Goal: Download file/media

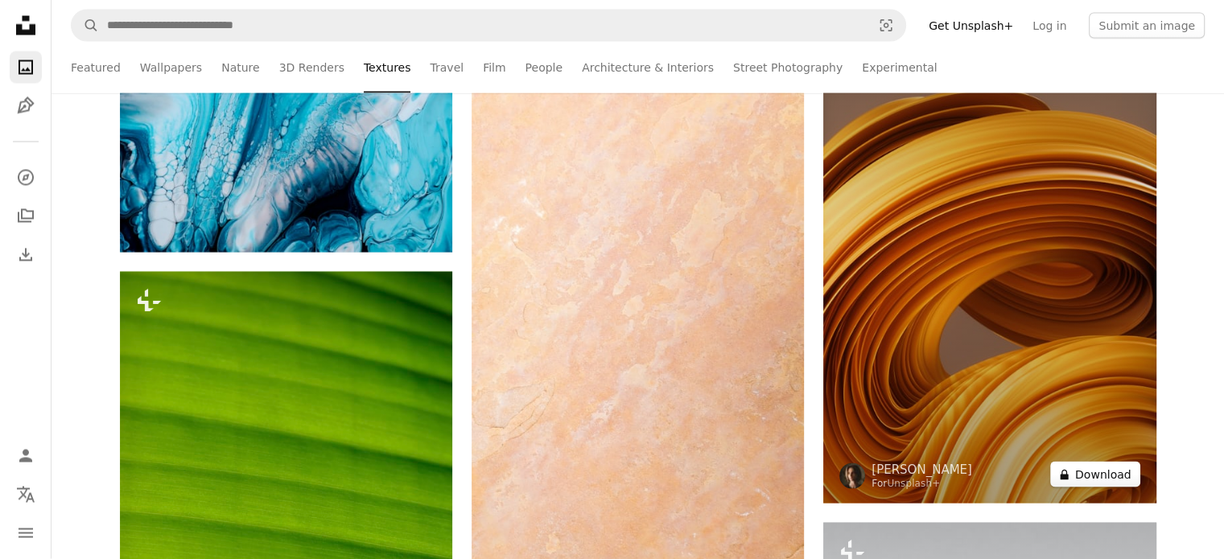
scroll to position [45954, 0]
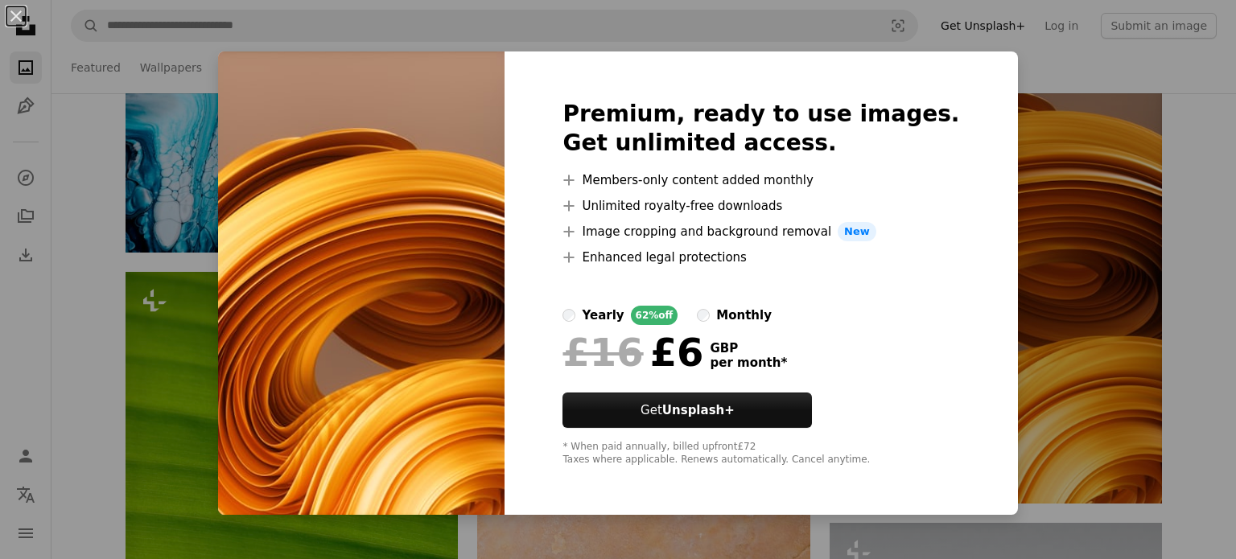
click at [1032, 79] on div "An X shape Premium, ready to use images. Get unlimited access. A plus sign Memb…" at bounding box center [618, 279] width 1236 height 559
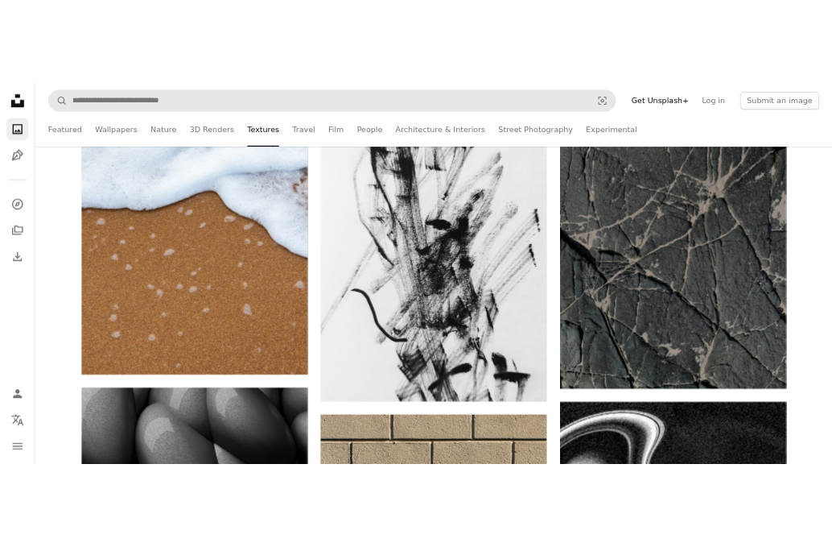
scroll to position [47203, 0]
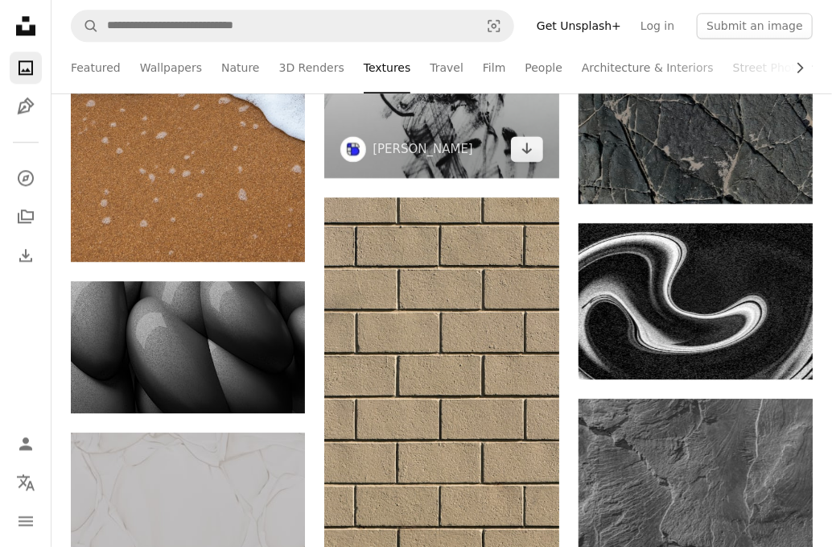
click at [559, 178] on img at bounding box center [441, 21] width 234 height 313
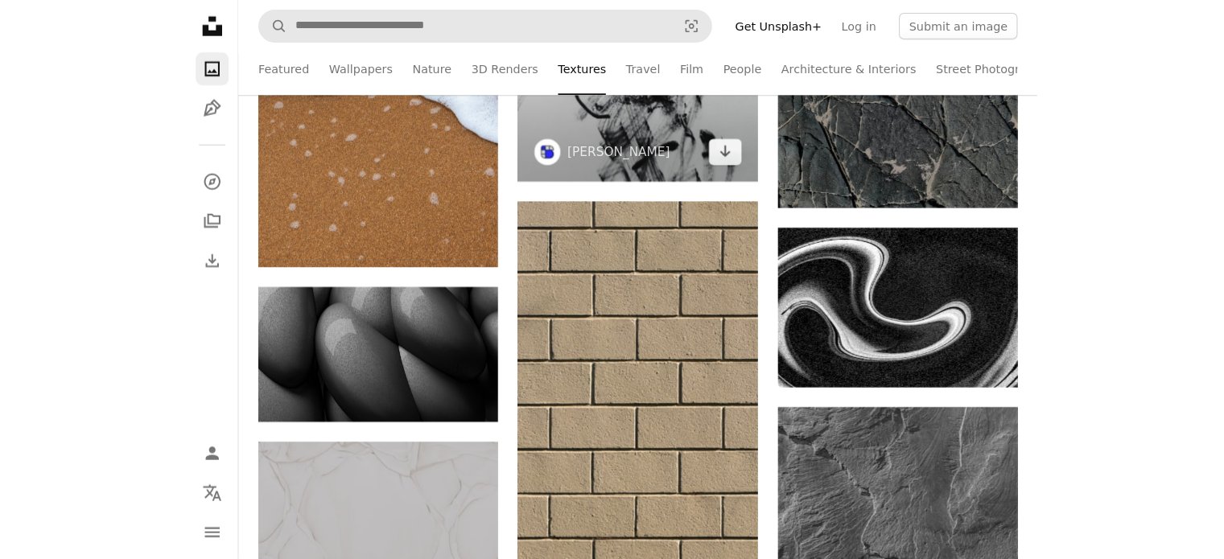
scroll to position [65354, 0]
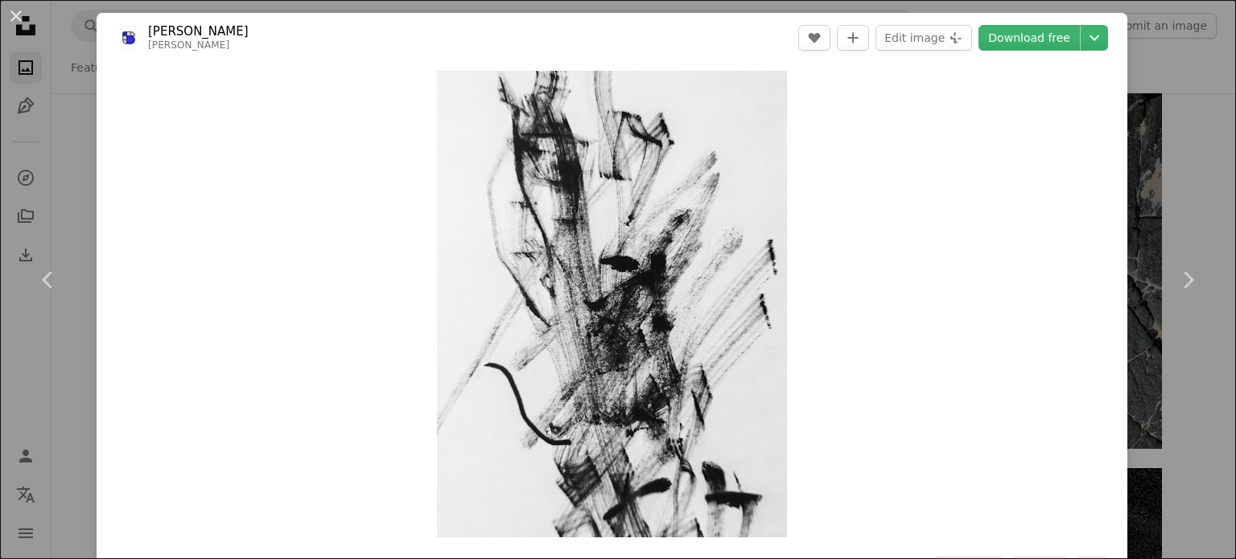
click at [1170, 118] on div "An X shape Chevron left Chevron right [PERSON_NAME] A heart A plus sign Edit im…" at bounding box center [618, 279] width 1236 height 559
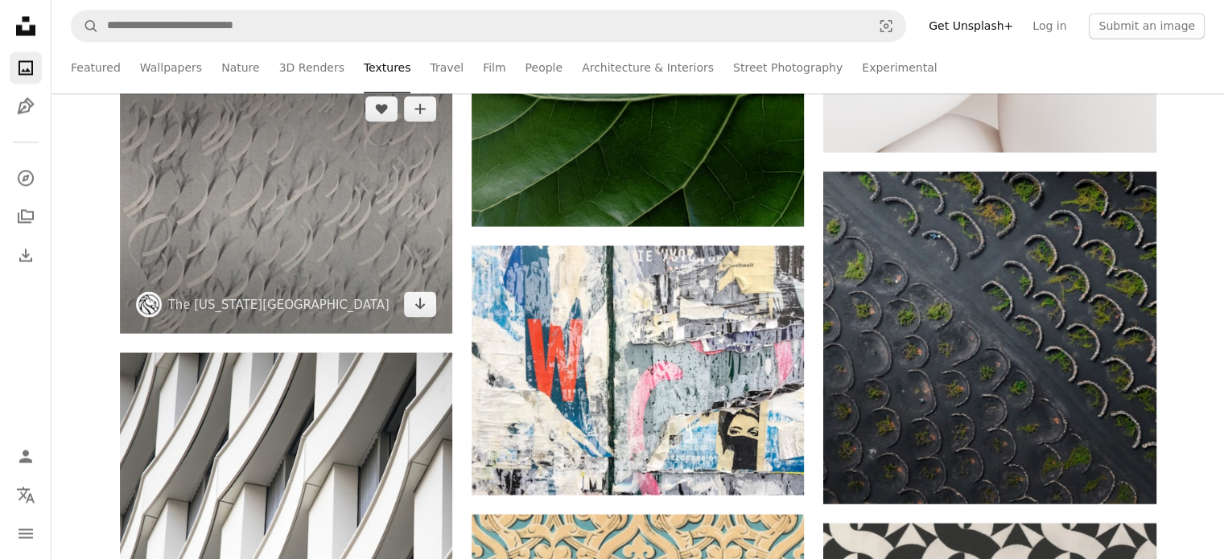
scroll to position [57939, 0]
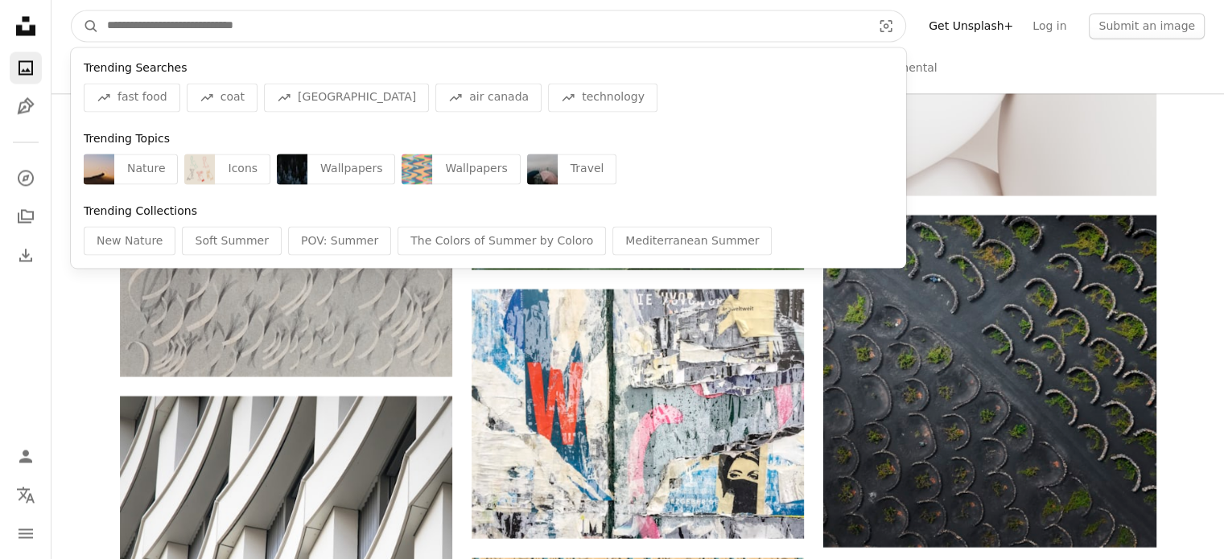
click at [119, 25] on input "Find visuals sitewide" at bounding box center [483, 25] width 768 height 31
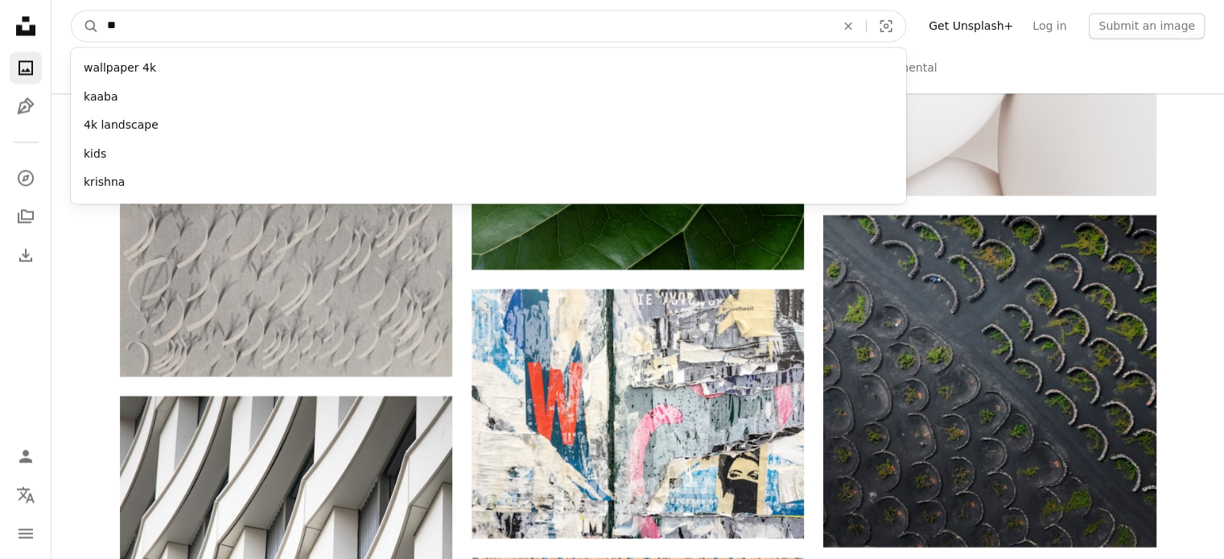
type input "**"
click at [72, 10] on button "A magnifying glass" at bounding box center [85, 25] width 27 height 31
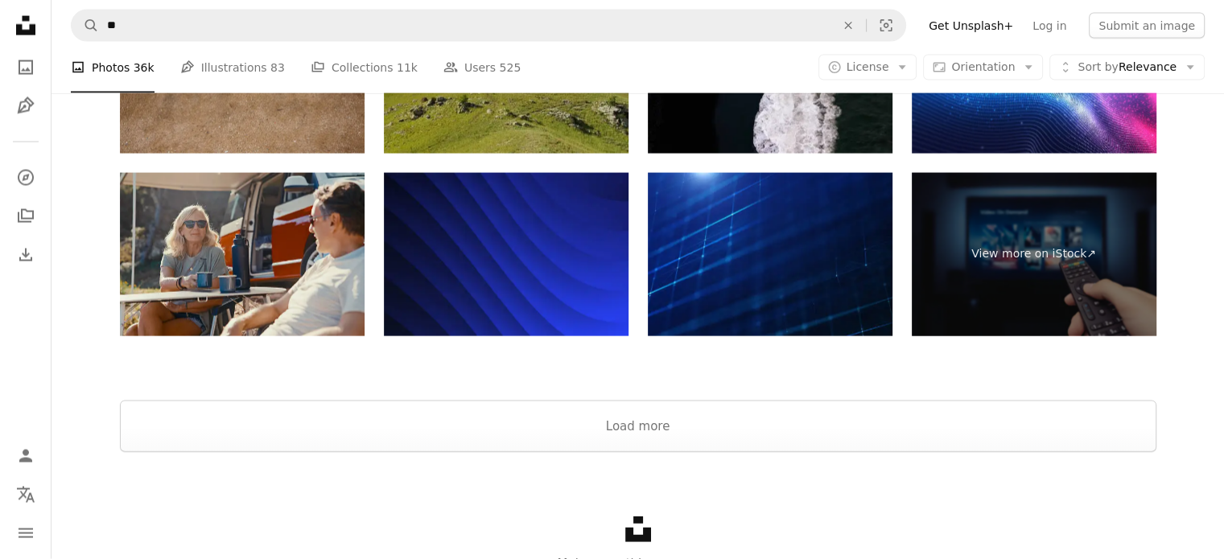
scroll to position [3496, 0]
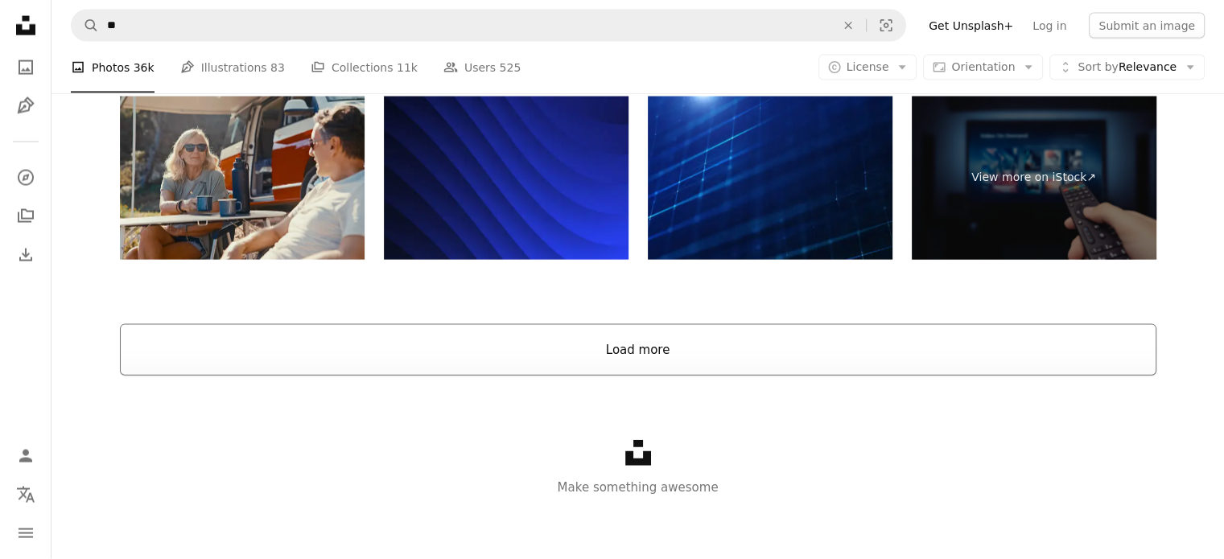
click at [429, 350] on button "Load more" at bounding box center [638, 350] width 1037 height 52
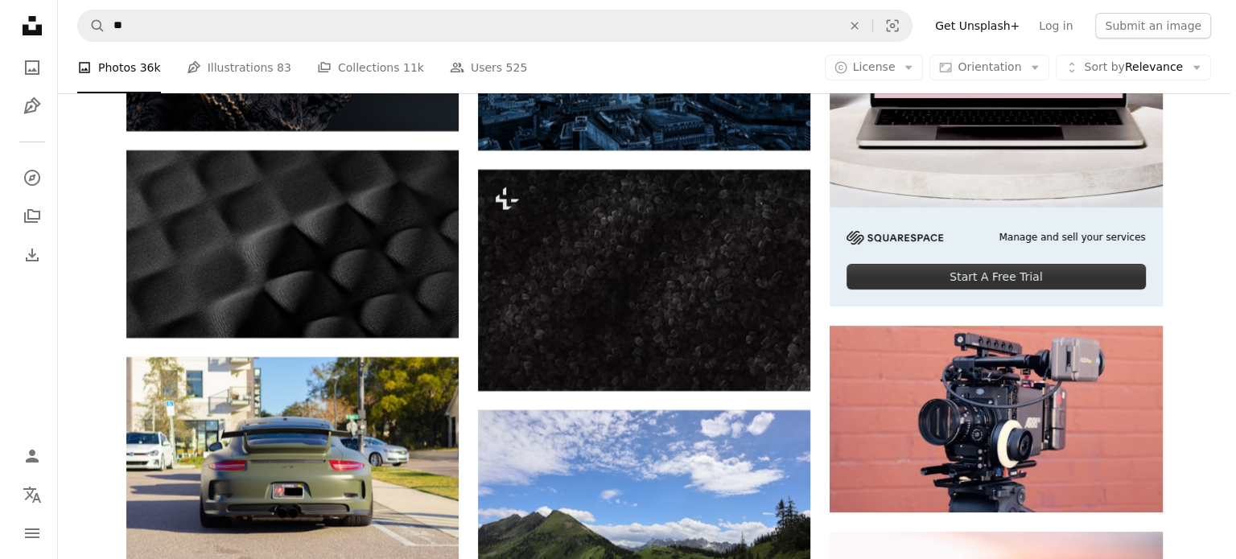
scroll to position [6194, 0]
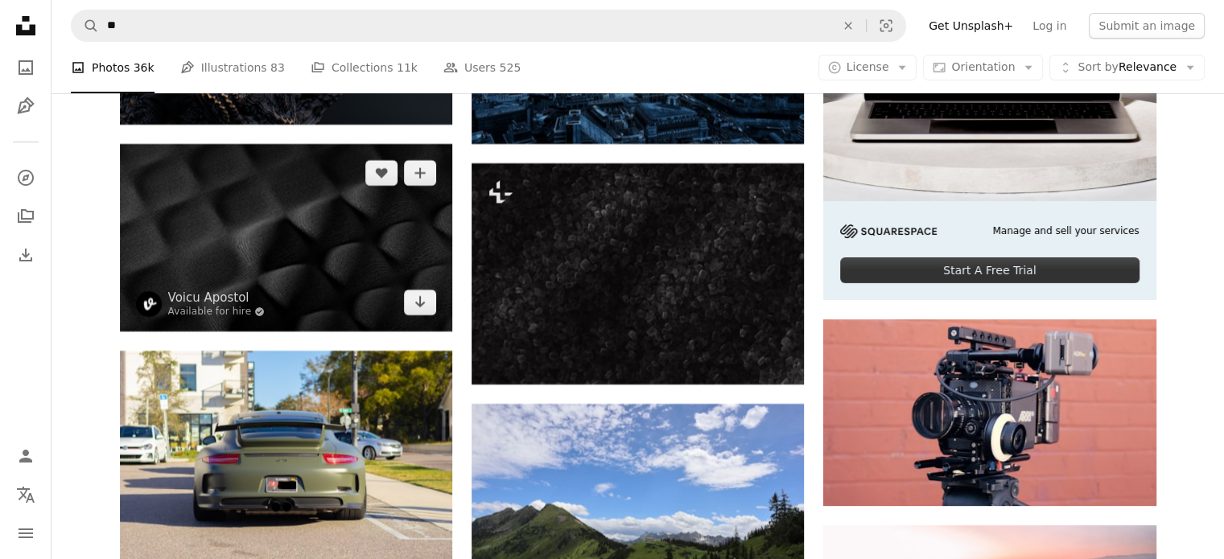
click at [270, 268] on img at bounding box center [286, 237] width 332 height 187
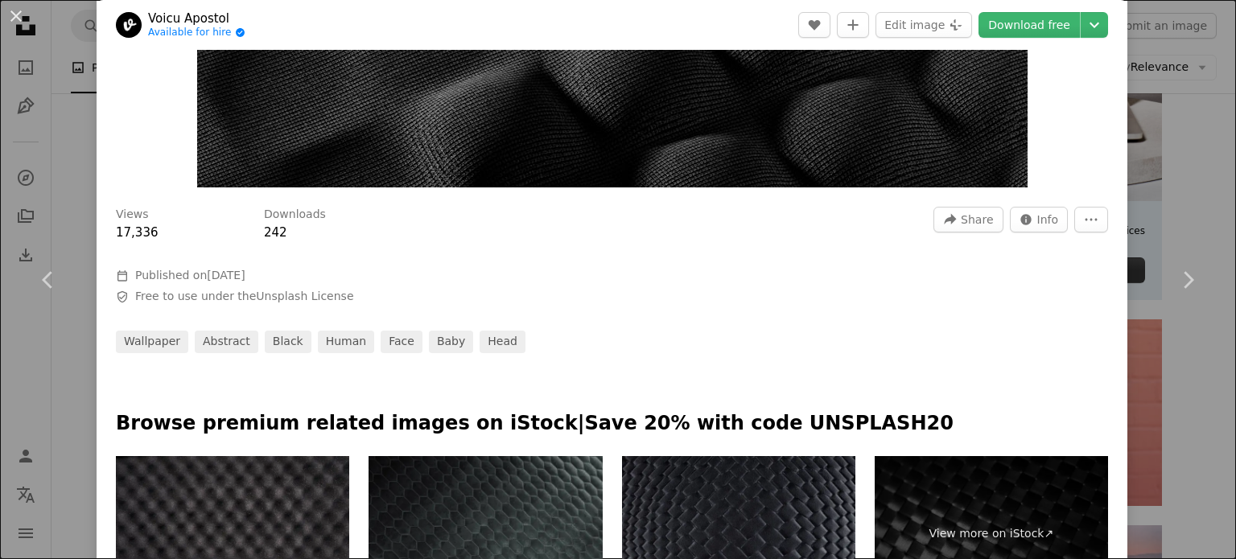
scroll to position [295, 0]
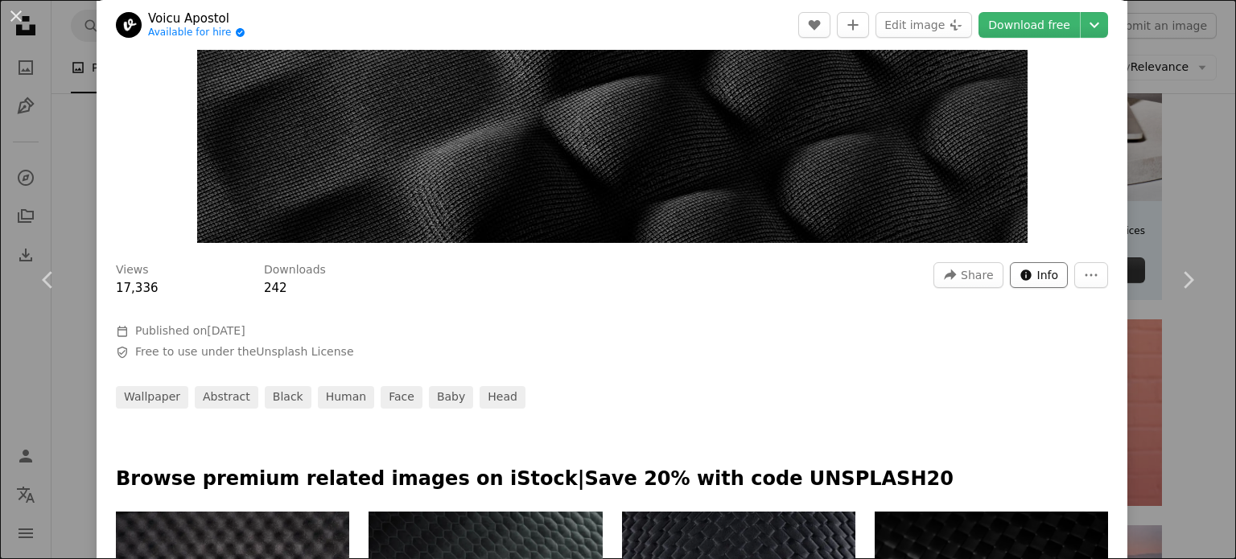
click at [1021, 276] on icon "Stats about this image" at bounding box center [1026, 275] width 10 height 10
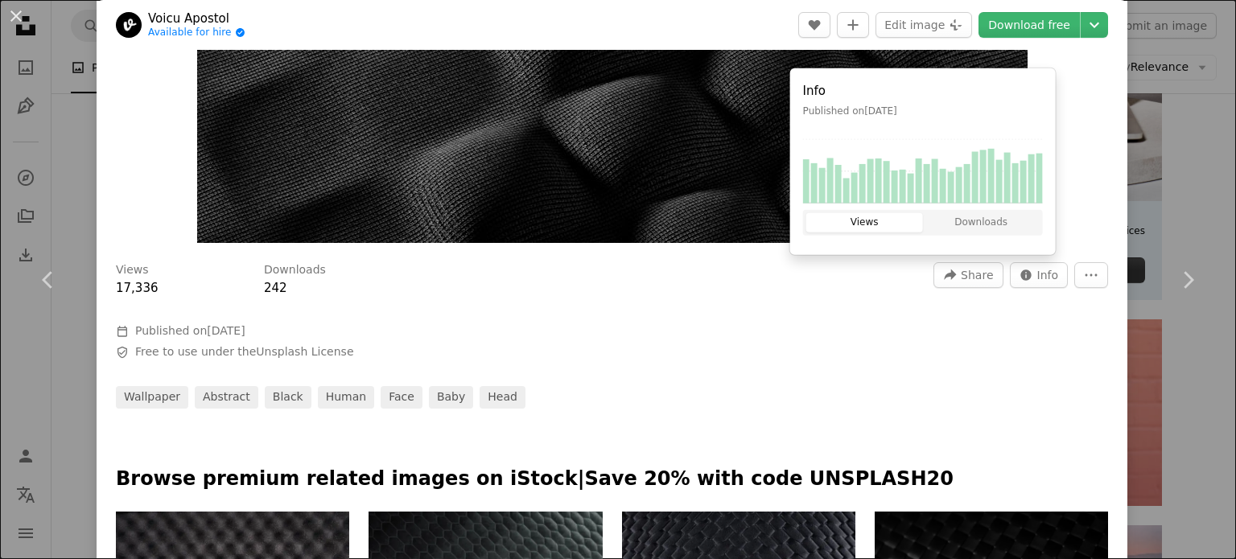
click at [1072, 204] on div "Zoom in" at bounding box center [612, 9] width 1031 height 484
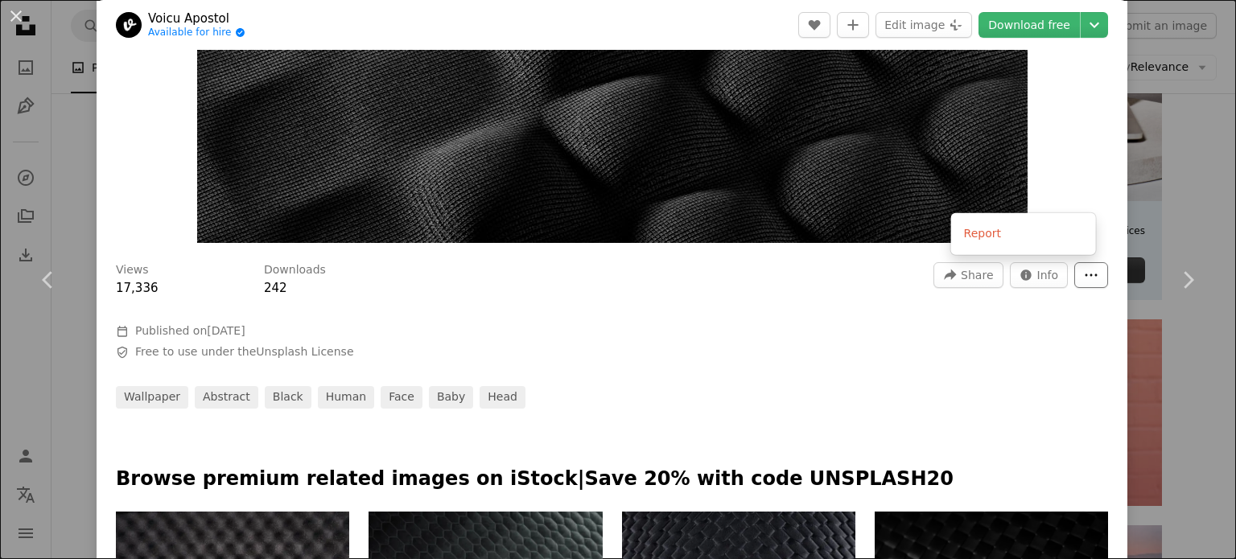
click at [1082, 263] on button "More Actions" at bounding box center [1092, 275] width 34 height 26
click at [1058, 147] on dialog "An X shape Chevron left Chevron right [PERSON_NAME] Available for hire A checkm…" at bounding box center [618, 279] width 1236 height 559
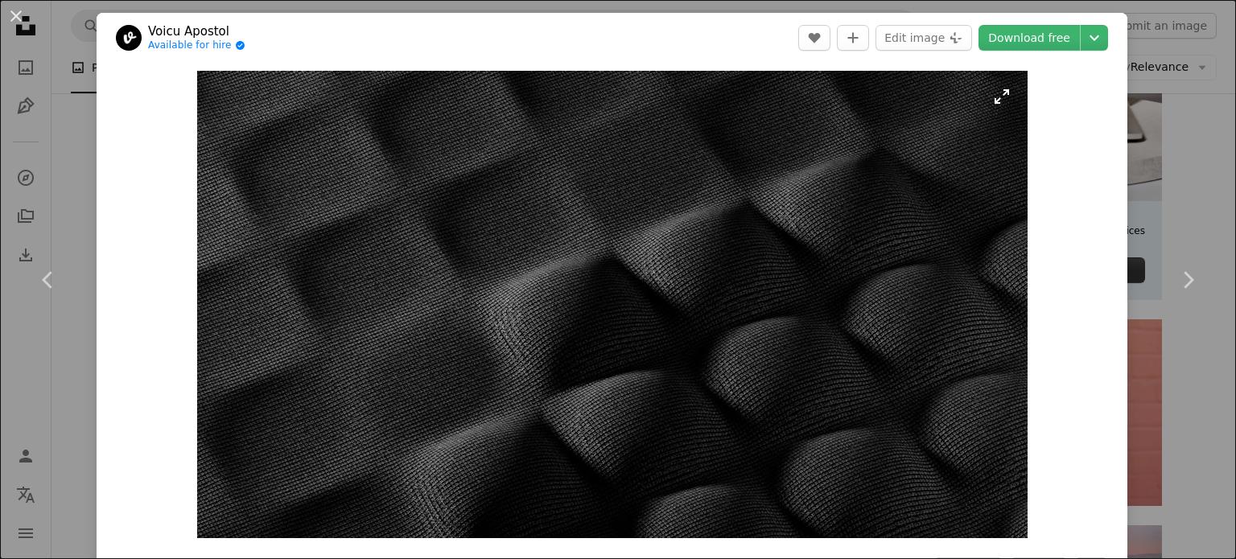
drag, startPoint x: 782, startPoint y: 241, endPoint x: 935, endPoint y: 210, distance: 155.3
click at [935, 210] on img "Zoom in on this image" at bounding box center [612, 305] width 831 height 468
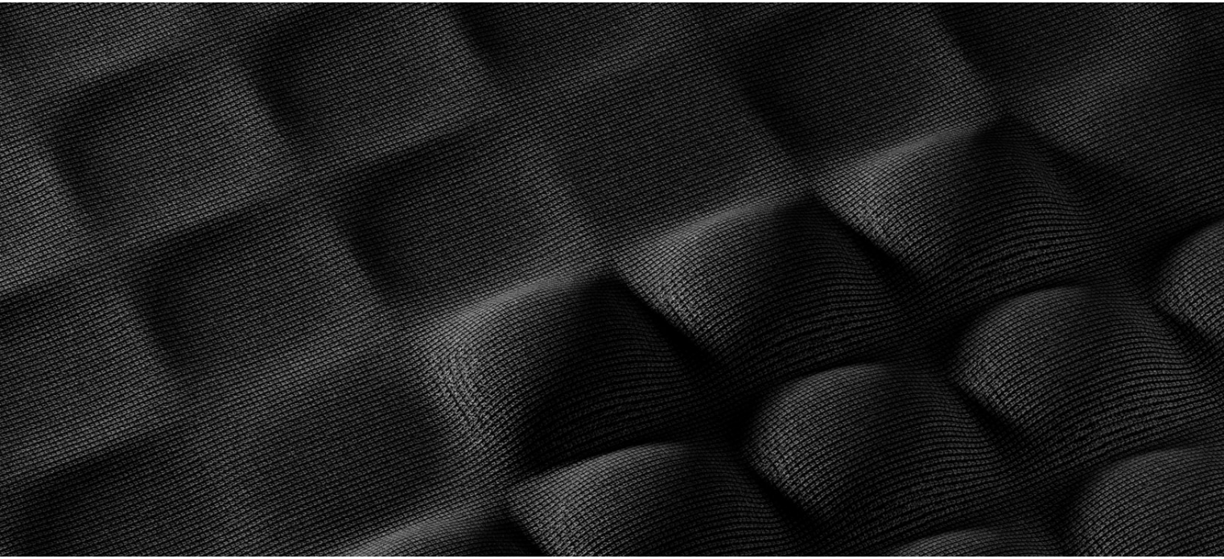
scroll to position [61, 0]
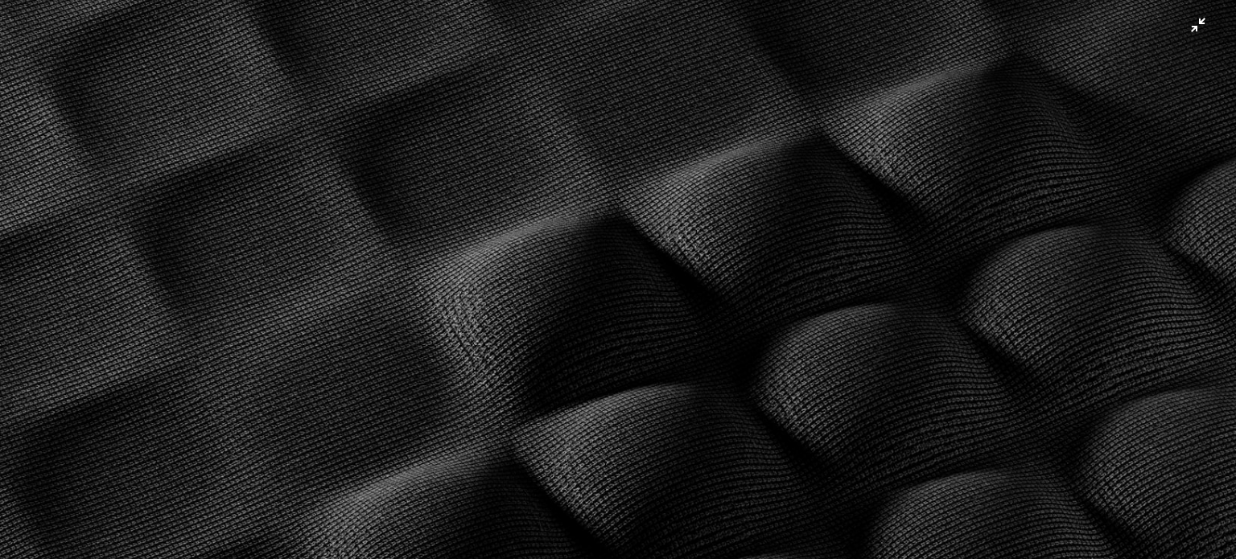
click at [1007, 68] on img "Zoom out on this image" at bounding box center [618, 286] width 1238 height 696
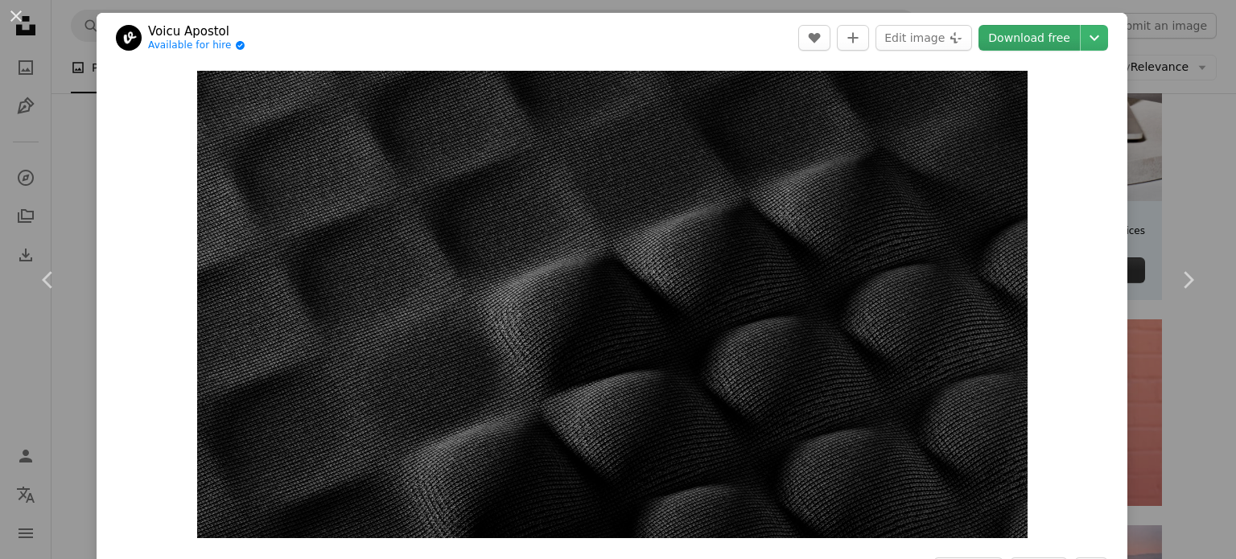
click at [1021, 37] on link "Download free" at bounding box center [1029, 38] width 101 height 26
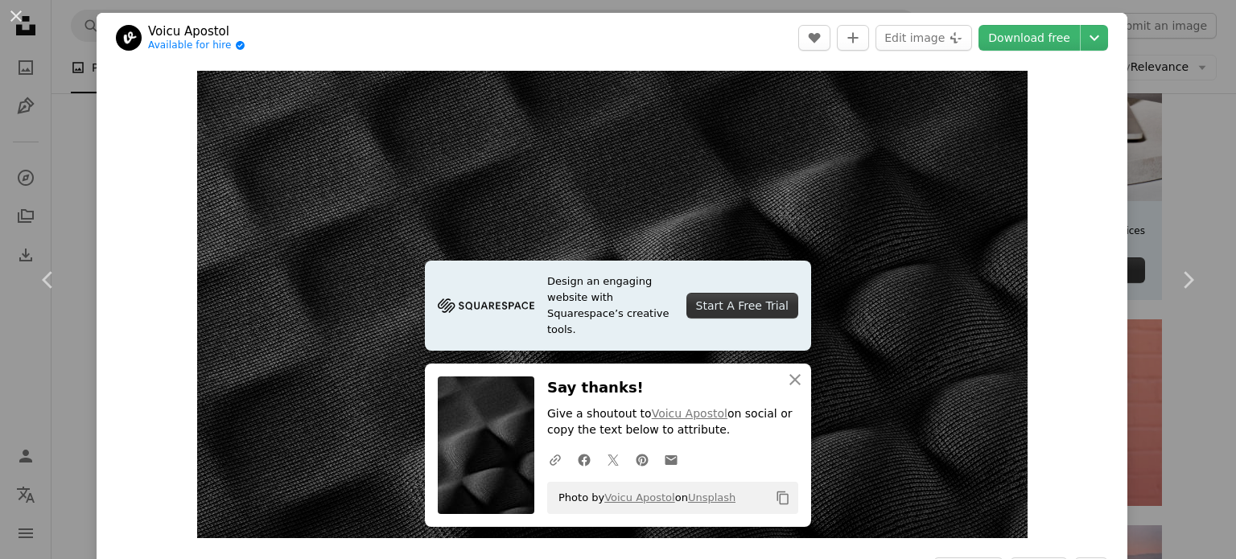
click at [1149, 109] on div "An X shape Chevron left Chevron right Design an engaging website with Squarespa…" at bounding box center [618, 279] width 1236 height 559
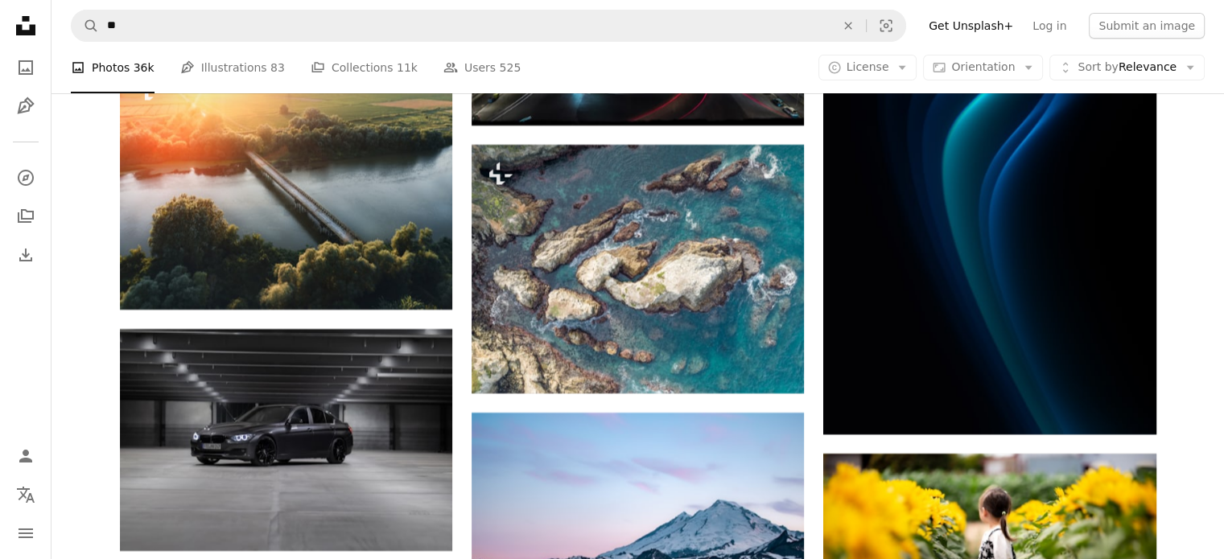
scroll to position [12165, 0]
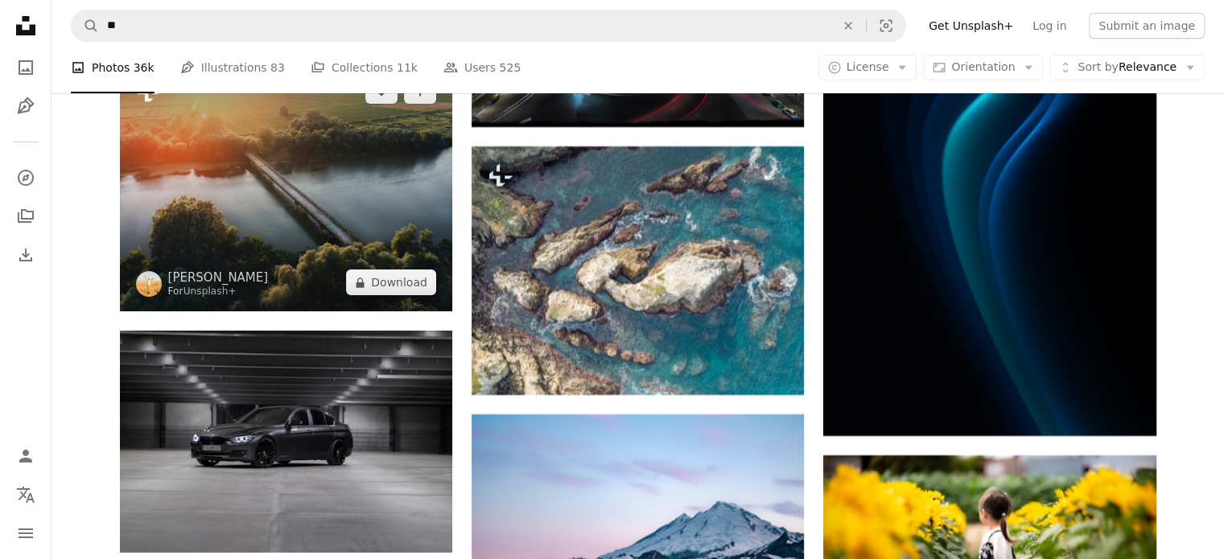
click at [332, 241] on img at bounding box center [286, 187] width 332 height 250
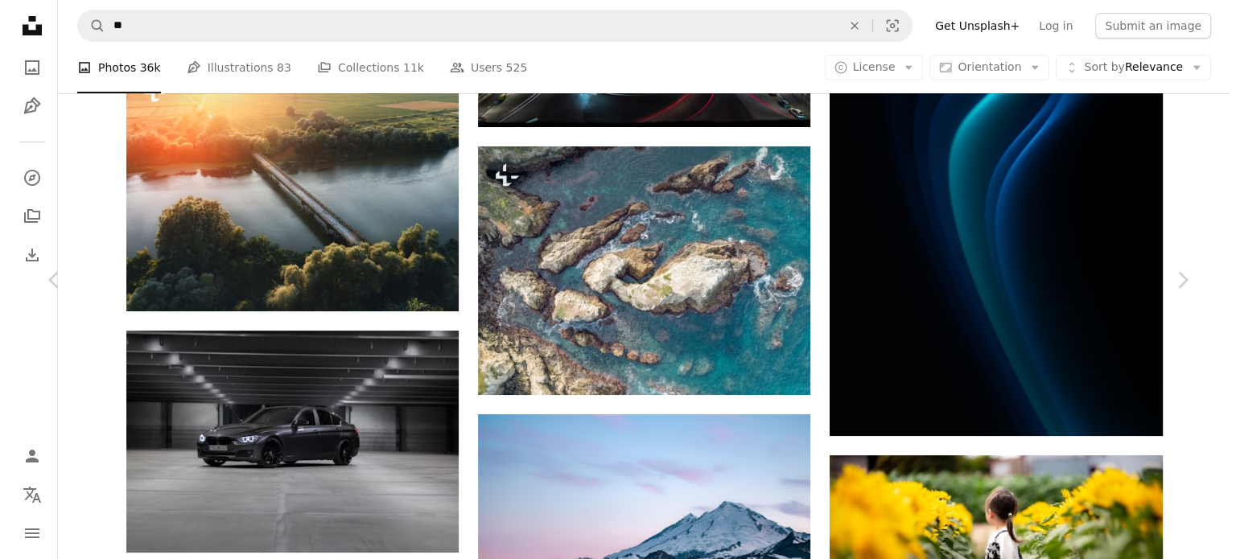
scroll to position [12694, 0]
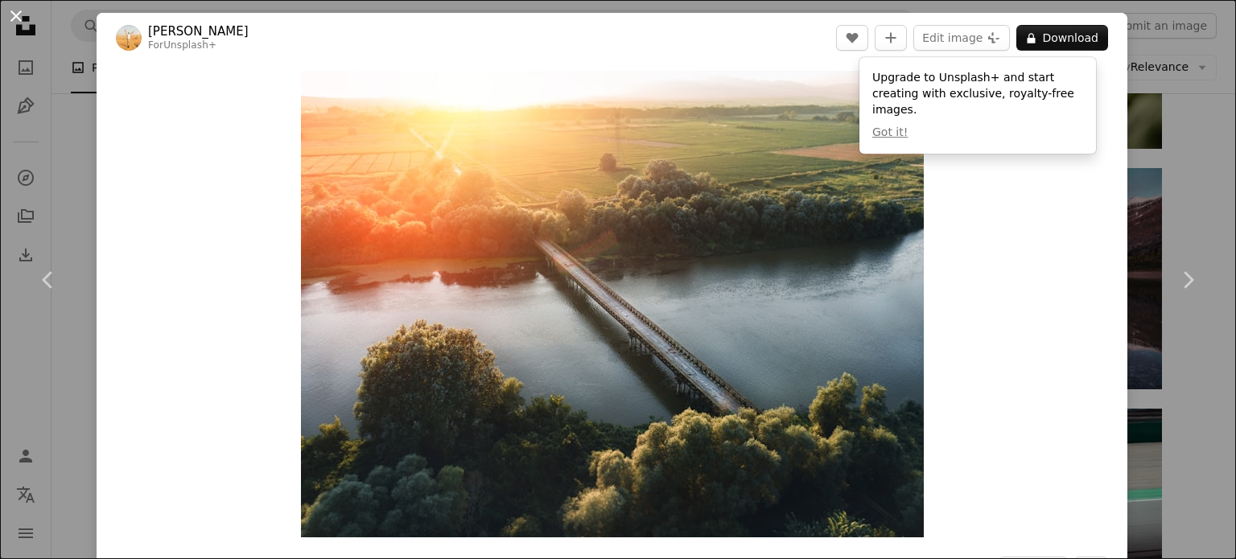
click at [25, 24] on button "An X shape" at bounding box center [15, 15] width 19 height 19
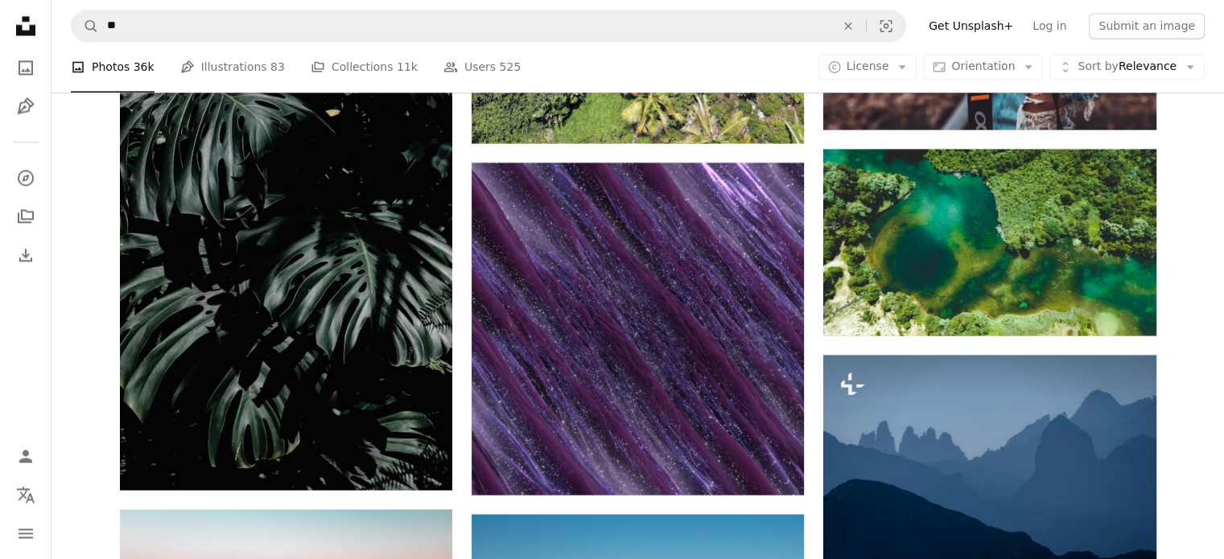
scroll to position [14909, 0]
